Goal: Information Seeking & Learning: Learn about a topic

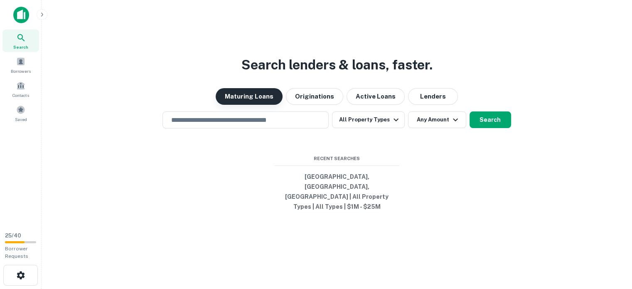
click at [248, 88] on button "Maturing Loans" at bounding box center [249, 96] width 67 height 17
click at [398, 115] on icon "button" at bounding box center [396, 120] width 10 height 10
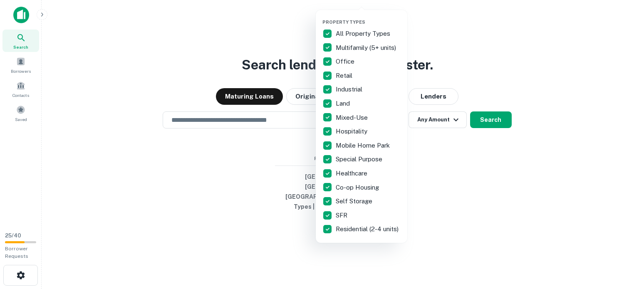
click at [357, 94] on p "Industrial" at bounding box center [349, 89] width 28 height 10
click at [434, 160] on div at bounding box center [319, 144] width 639 height 289
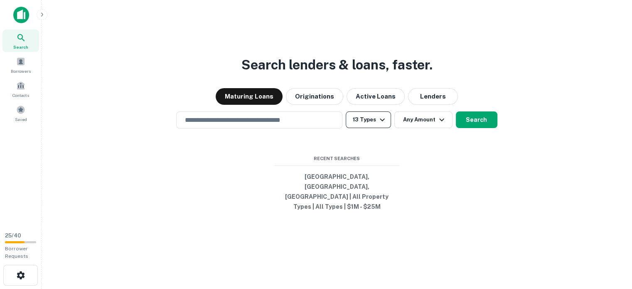
click at [382, 118] on icon "button" at bounding box center [382, 119] width 5 height 3
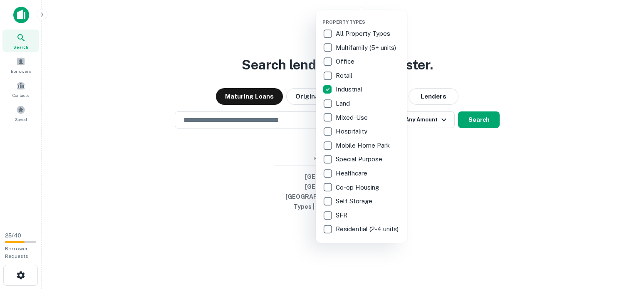
click at [484, 158] on div at bounding box center [319, 144] width 639 height 289
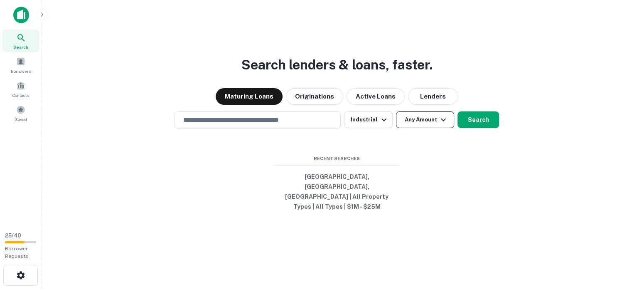
click at [449, 115] on icon "button" at bounding box center [444, 120] width 10 height 10
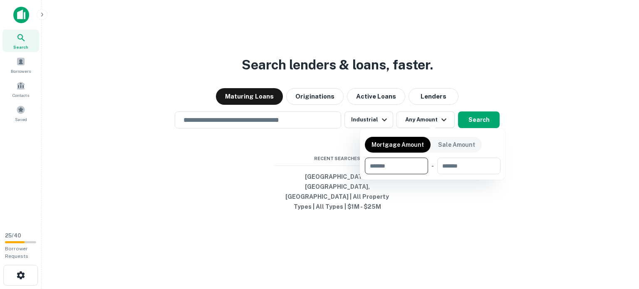
click at [394, 174] on input "number" at bounding box center [393, 166] width 57 height 17
click at [381, 174] on input "number" at bounding box center [393, 166] width 57 height 17
type input "*******"
click at [423, 149] on p "Mortgage Amount" at bounding box center [397, 144] width 52 height 9
click at [461, 211] on div at bounding box center [319, 144] width 639 height 289
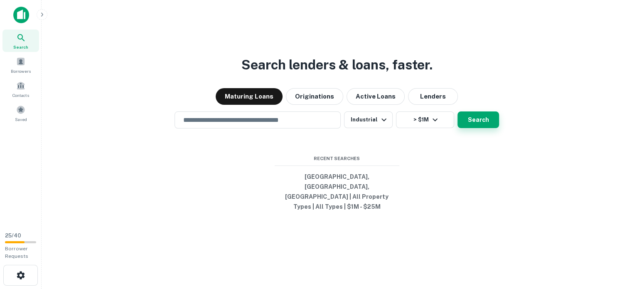
click at [493, 111] on button "Search" at bounding box center [479, 119] width 42 height 17
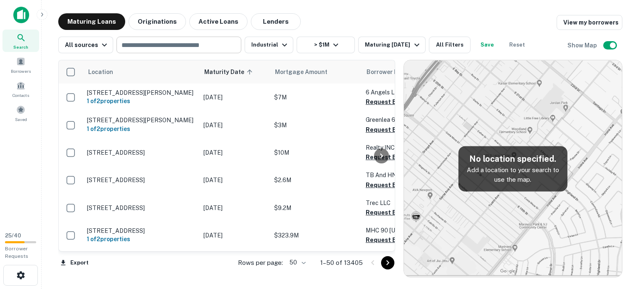
click at [166, 45] on input "text" at bounding box center [178, 45] width 118 height 12
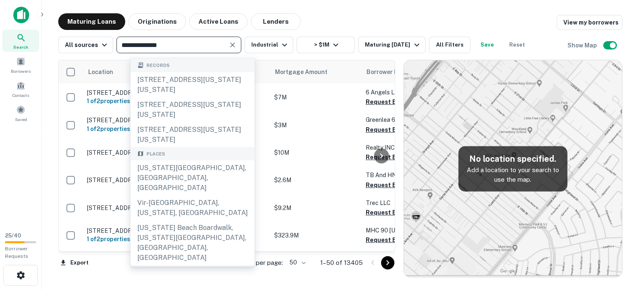
click at [196, 47] on input "**********" at bounding box center [172, 45] width 106 height 12
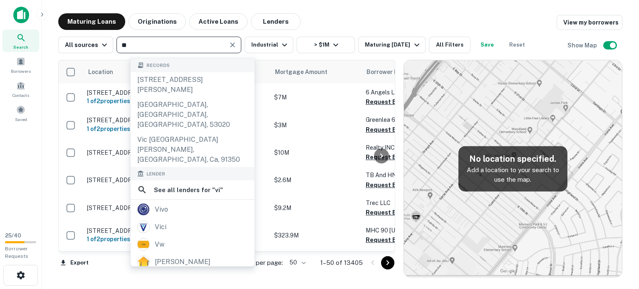
type input "*"
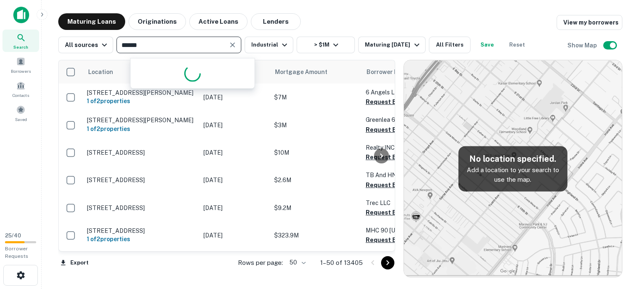
type input "*******"
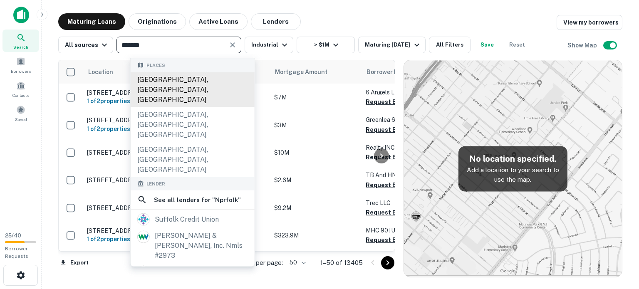
click at [173, 81] on div "[GEOGRAPHIC_DATA], [GEOGRAPHIC_DATA], [GEOGRAPHIC_DATA]" at bounding box center [193, 89] width 124 height 35
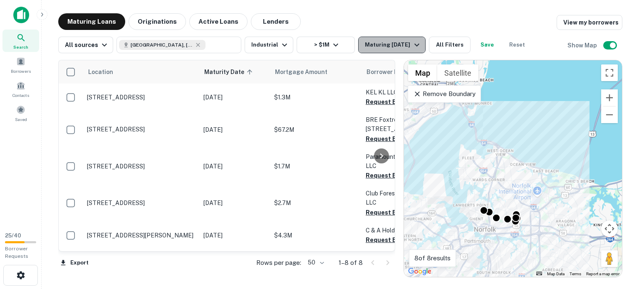
click at [421, 41] on div "Maturing [DATE]" at bounding box center [393, 45] width 57 height 10
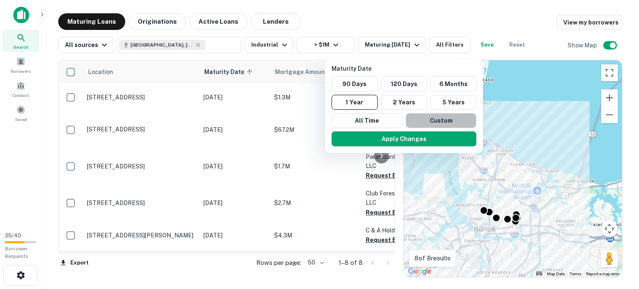
click at [452, 128] on button "Custom" at bounding box center [440, 120] width 71 height 15
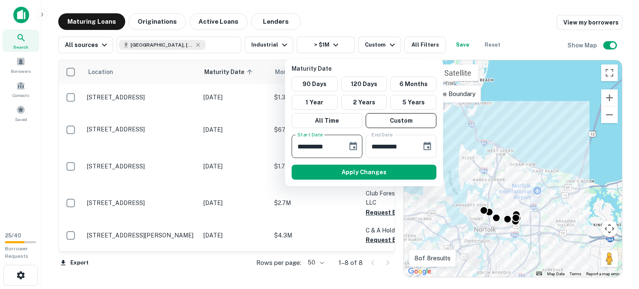
click at [303, 158] on input "**********" at bounding box center [316, 146] width 50 height 23
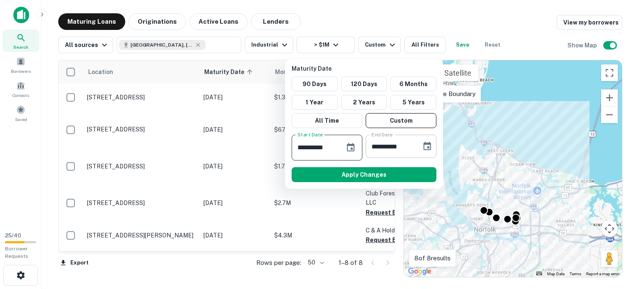
type input "**********"
click at [376, 158] on input "**********" at bounding box center [390, 146] width 50 height 23
type input "**********"
click at [372, 182] on button "Apply Changes" at bounding box center [363, 174] width 145 height 15
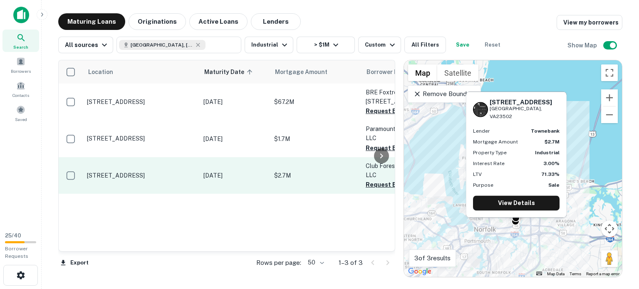
scroll to position [74, 0]
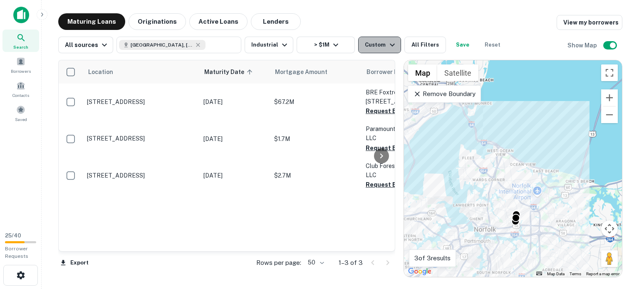
click at [397, 45] on icon "button" at bounding box center [392, 45] width 10 height 10
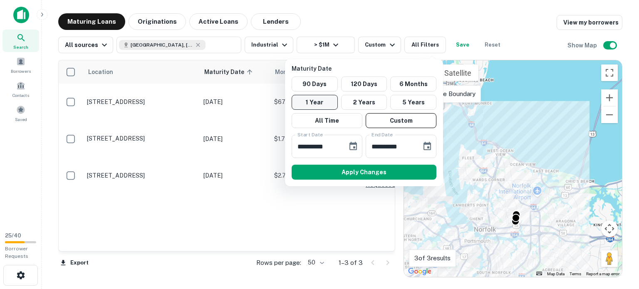
click at [316, 110] on button "1 Year" at bounding box center [314, 102] width 46 height 15
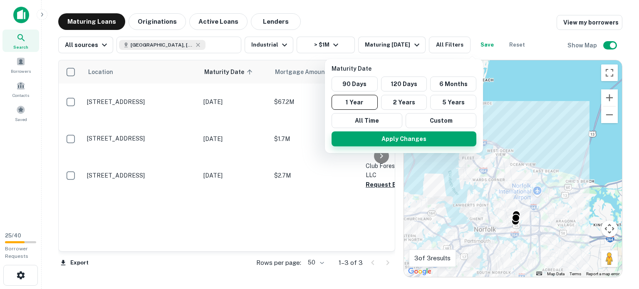
click at [388, 146] on button "Apply Changes" at bounding box center [403, 138] width 145 height 15
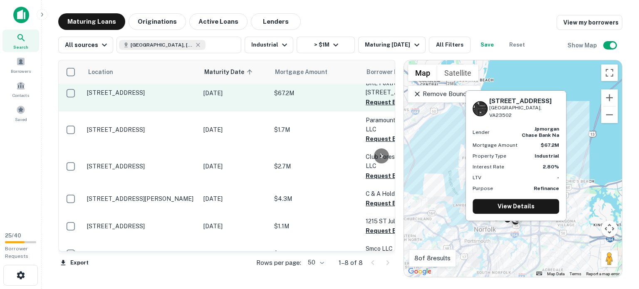
scroll to position [42, 0]
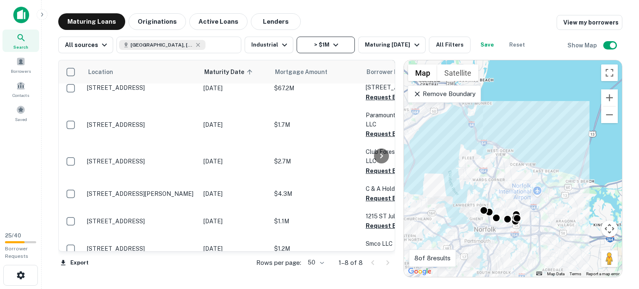
click at [340, 45] on icon "button" at bounding box center [336, 45] width 10 height 10
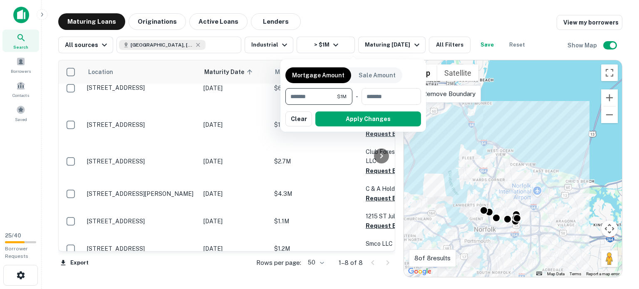
click at [365, 44] on div at bounding box center [319, 144] width 639 height 289
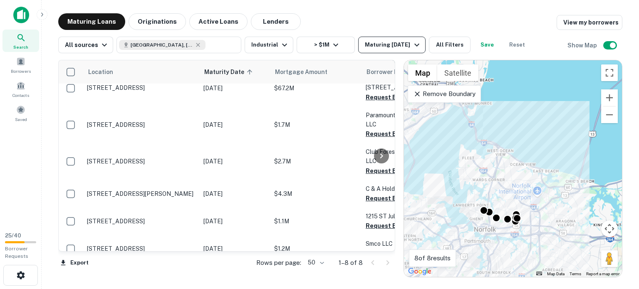
click at [422, 44] on icon "button" at bounding box center [417, 45] width 10 height 10
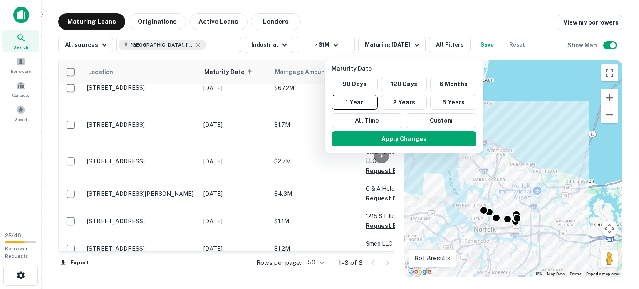
click at [471, 44] on div at bounding box center [319, 144] width 639 height 289
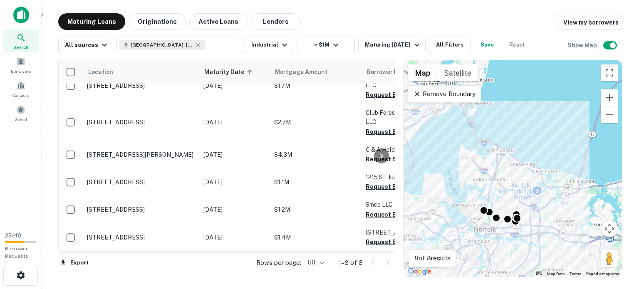
scroll to position [197, 0]
click at [257, 79] on icon at bounding box center [259, 75] width 7 height 7
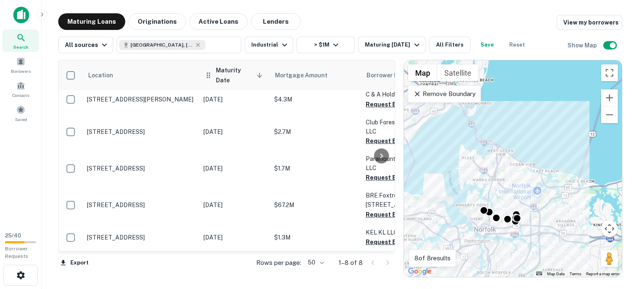
click at [256, 79] on icon at bounding box center [259, 75] width 7 height 7
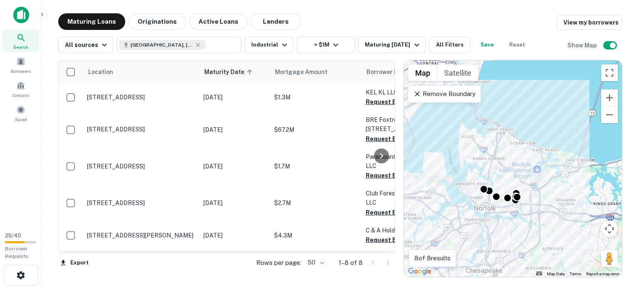
drag, startPoint x: 445, startPoint y: 164, endPoint x: 444, endPoint y: 141, distance: 22.9
click at [444, 141] on div "To activate drag with keyboard, press Alt + Enter. Once in keyboard drag state,…" at bounding box center [513, 168] width 218 height 217
click at [607, 123] on button "Zoom out" at bounding box center [609, 114] width 17 height 17
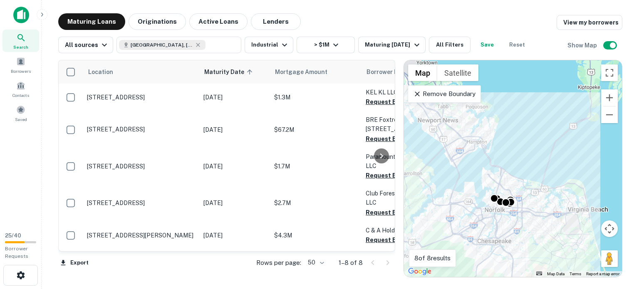
drag, startPoint x: 557, startPoint y: 149, endPoint x: 553, endPoint y: 170, distance: 21.2
click at [553, 170] on div "To activate drag with keyboard, press Alt + Enter. Once in keyboard drag state,…" at bounding box center [513, 168] width 218 height 217
click at [460, 99] on p "Remove Boundary" at bounding box center [444, 94] width 62 height 10
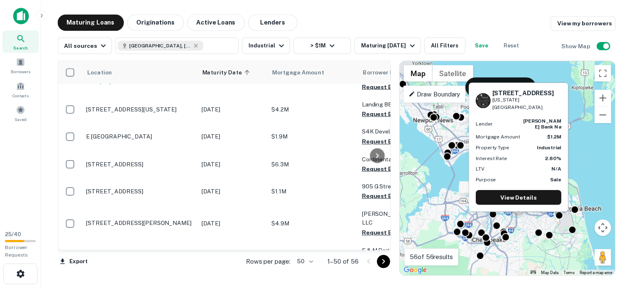
scroll to position [416, 0]
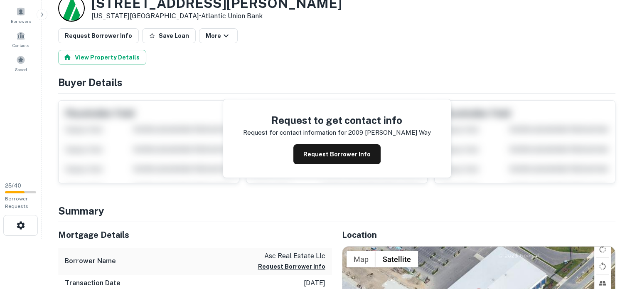
scroll to position [83, 0]
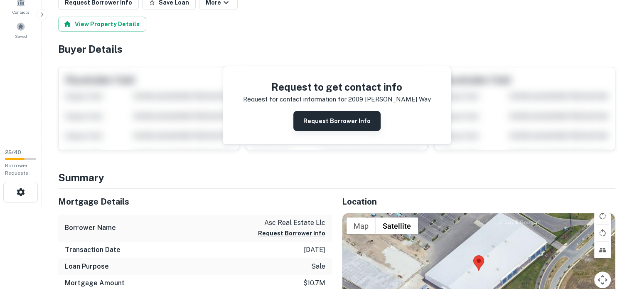
click at [329, 131] on button "Request Borrower Info" at bounding box center [337, 121] width 87 height 20
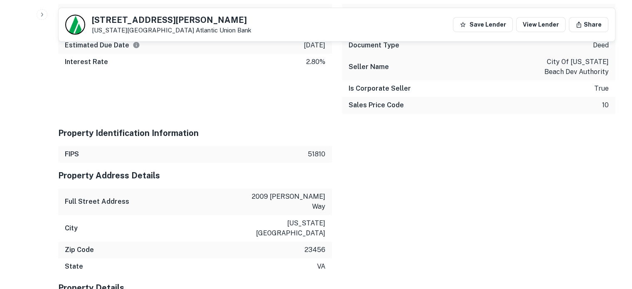
scroll to position [551, 0]
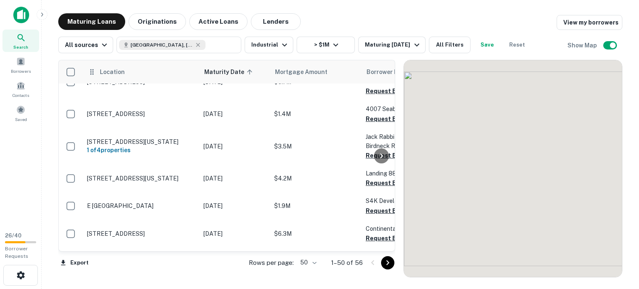
scroll to position [416, 0]
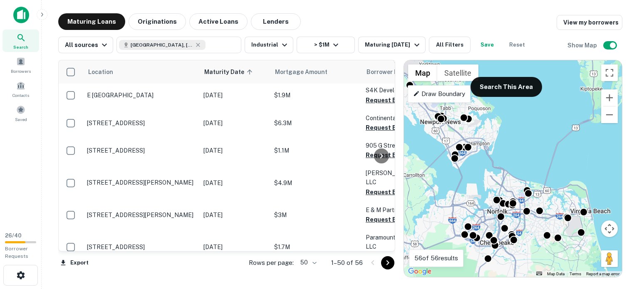
click at [513, 131] on div "To activate drag with keyboard, press Alt + Enter. Once in keyboard drag state,…" at bounding box center [513, 168] width 218 height 217
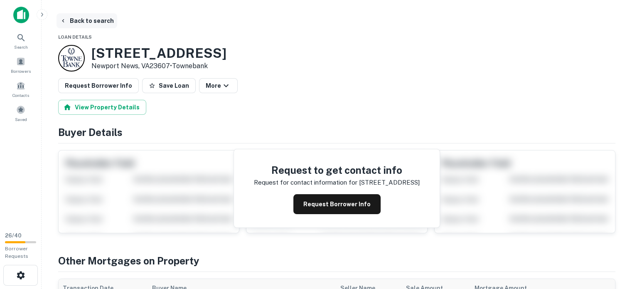
click at [76, 17] on button "Back to search" at bounding box center [87, 20] width 61 height 15
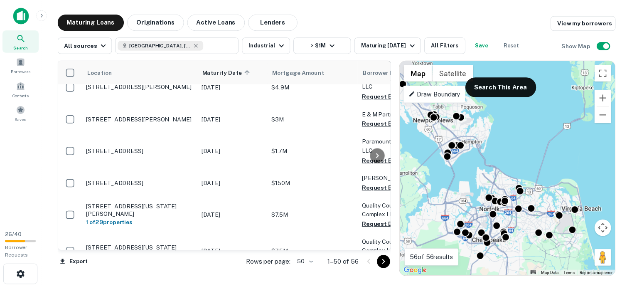
scroll to position [508, 0]
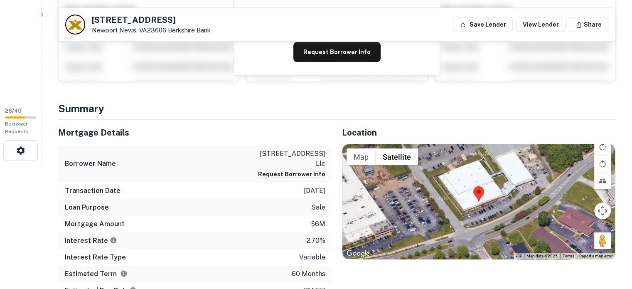
scroll to position [42, 0]
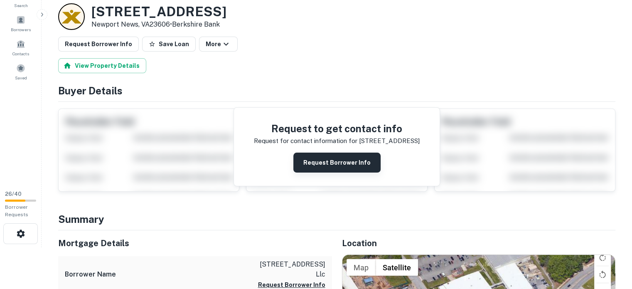
click at [353, 173] on button "Request Borrower Info" at bounding box center [337, 163] width 87 height 20
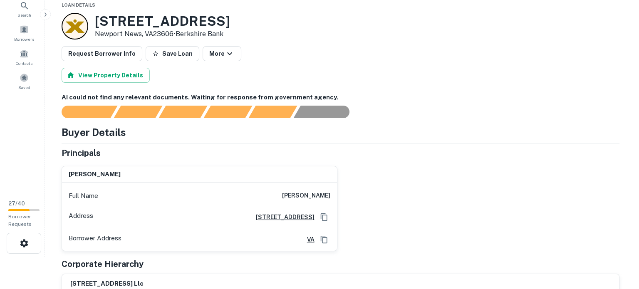
scroll to position [0, 0]
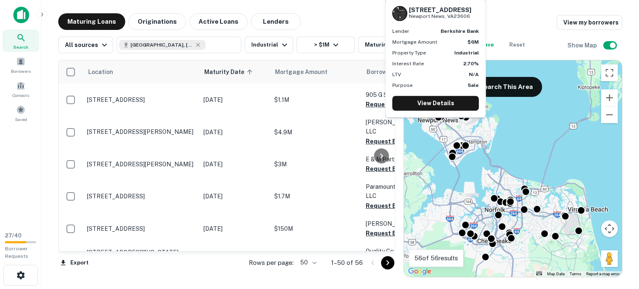
scroll to position [508, 0]
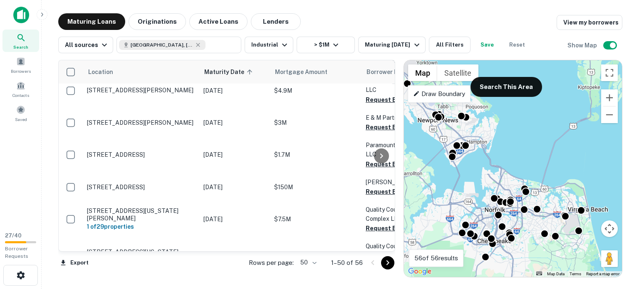
click at [384, 247] on div at bounding box center [381, 155] width 17 height 191
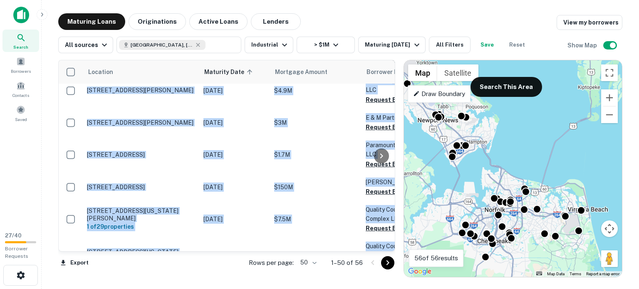
click at [384, 247] on div at bounding box center [381, 155] width 17 height 191
